Goal: Task Accomplishment & Management: Manage account settings

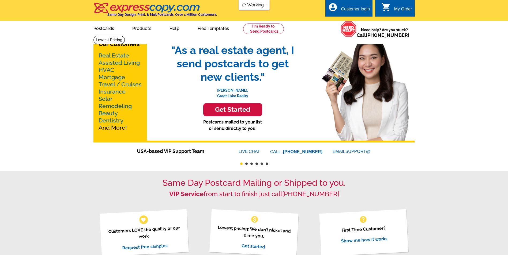
click at [357, 9] on div "Customer login" at bounding box center [355, 10] width 29 height 7
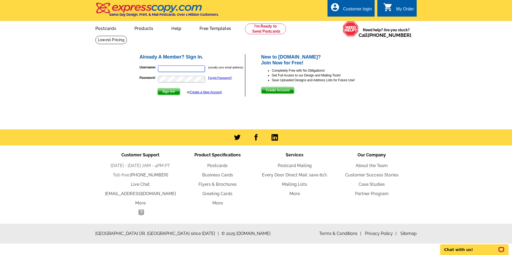
type input "[EMAIL_ADDRESS][DOMAIN_NAME]"
click at [167, 90] on span "Sign In" at bounding box center [169, 92] width 22 height 6
